Goal: Task Accomplishment & Management: Manage account settings

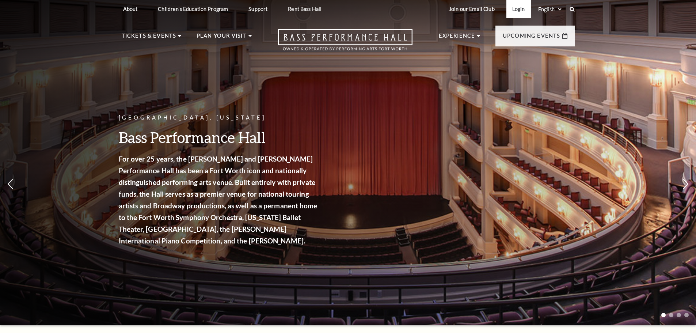
click at [515, 9] on link "Login" at bounding box center [518, 9] width 24 height 18
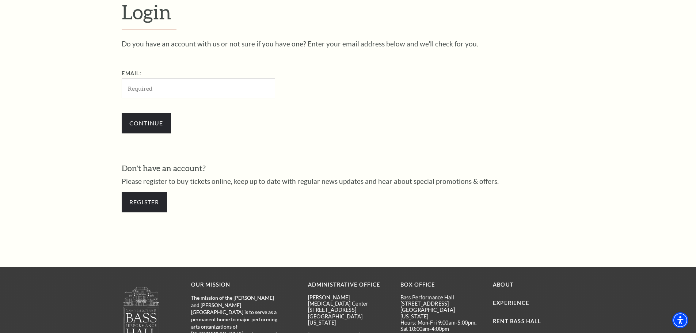
click at [152, 84] on input "Email:" at bounding box center [198, 88] width 153 height 20
drag, startPoint x: 153, startPoint y: 89, endPoint x: 31, endPoint y: 93, distance: 122.1
click at [31, 93] on form "Login Do you have an account with us or not sure if you have one? Enter your em…" at bounding box center [348, 110] width 696 height 314
type input "franceharris0762@gmail.com"
click at [148, 125] on input "Continue" at bounding box center [146, 123] width 49 height 20
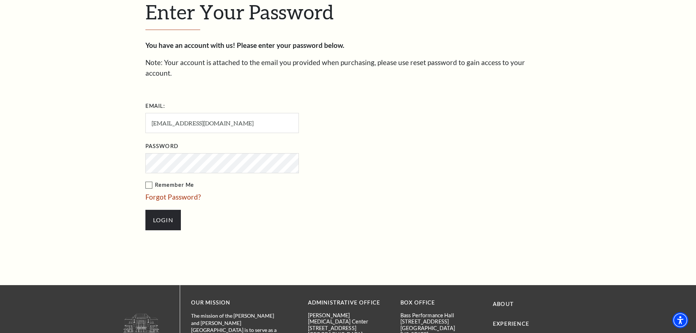
click at [145, 210] on input "Login" at bounding box center [162, 220] width 35 height 20
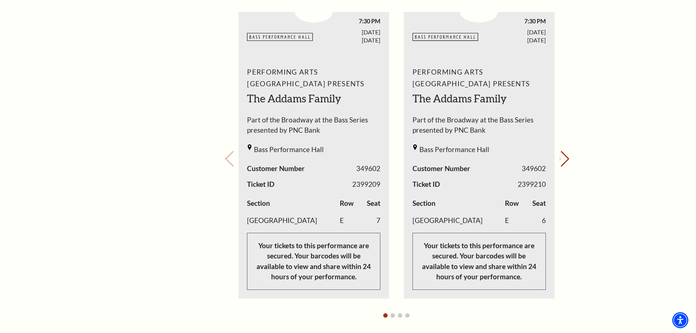
scroll to position [292, 0]
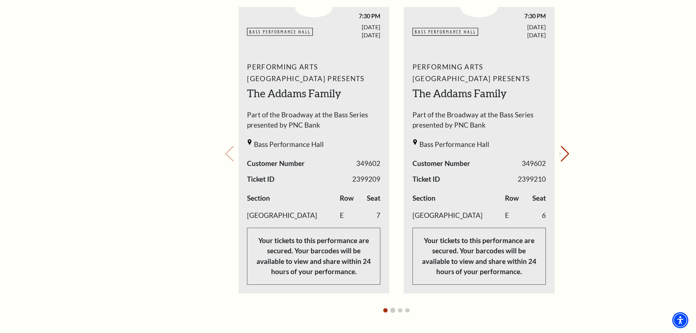
click at [394, 310] on button "Go to slide 2" at bounding box center [392, 310] width 4 height 4
click at [403, 311] on div at bounding box center [397, 310] width 316 height 11
click at [401, 309] on button "Go to slide 3" at bounding box center [400, 310] width 4 height 4
click at [405, 311] on div at bounding box center [397, 310] width 316 height 11
click at [407, 310] on button "Go to slide 4" at bounding box center [407, 310] width 4 height 4
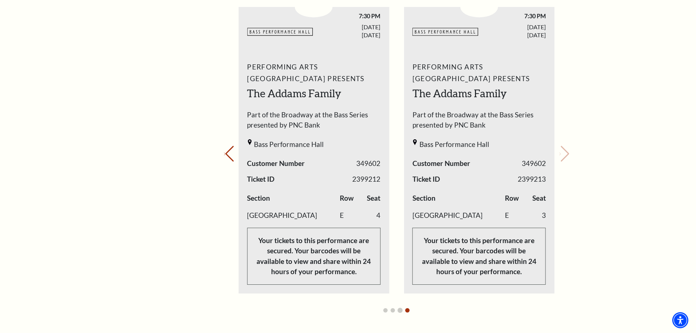
click at [400, 310] on button "Go to slide 3" at bounding box center [400, 310] width 4 height 4
click at [390, 310] on button "Go to slide 2" at bounding box center [392, 310] width 4 height 4
click at [387, 311] on button "Go to slide 1" at bounding box center [385, 310] width 4 height 4
click at [408, 308] on button "Go to slide 4" at bounding box center [407, 310] width 4 height 4
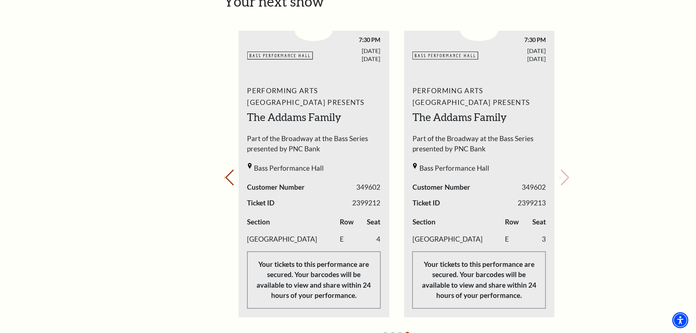
scroll to position [256, 0]
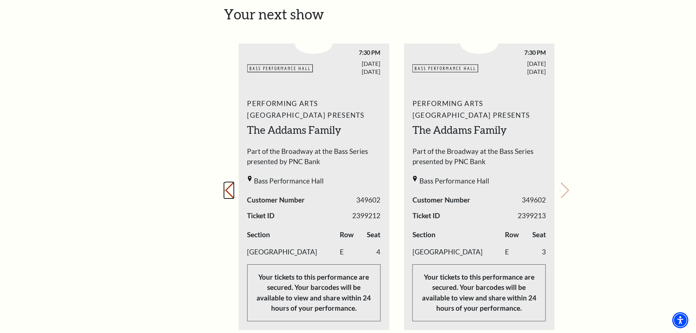
click at [233, 188] on button "Previous slide." at bounding box center [229, 190] width 10 height 16
click at [233, 188] on div "Your next show Previous slide. Next slide." at bounding box center [396, 180] width 345 height 348
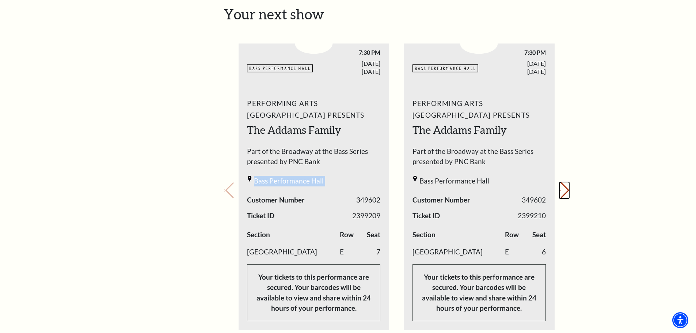
click at [561, 189] on icon "Next slide" at bounding box center [559, 190] width 1 height 3
click at [233, 187] on button "Previous slide." at bounding box center [229, 190] width 10 height 16
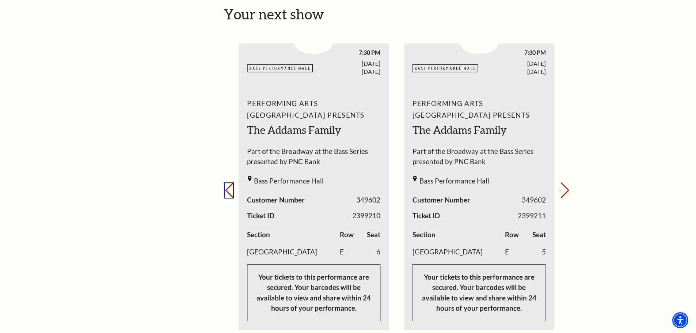
click at [225, 189] on icon "Previous slide" at bounding box center [224, 190] width 1 height 3
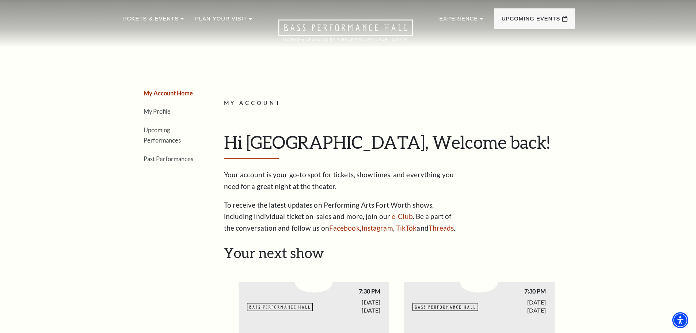
scroll to position [0, 0]
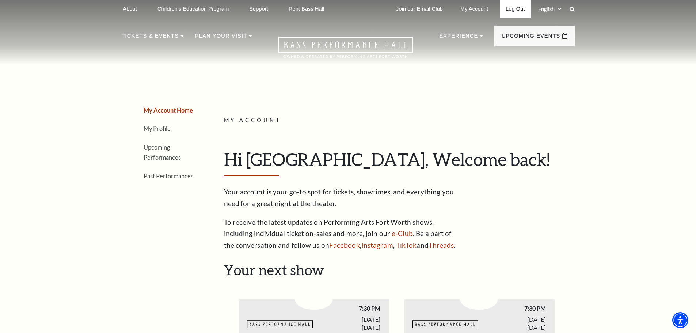
click at [519, 3] on link "Log Out" at bounding box center [515, 9] width 31 height 18
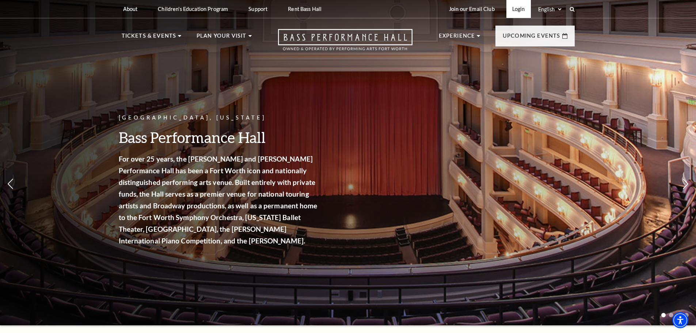
click at [523, 11] on link "Login" at bounding box center [518, 9] width 24 height 18
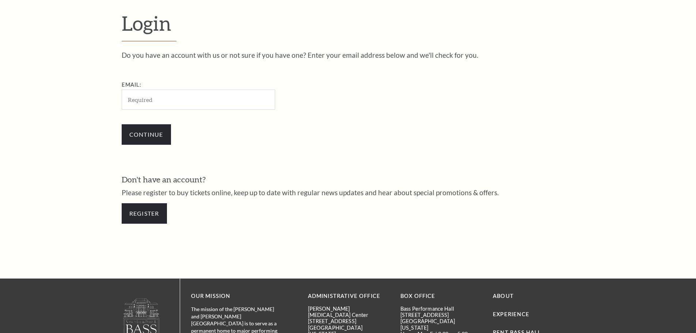
scroll to position [244, 0]
